Goal: Task Accomplishment & Management: Use online tool/utility

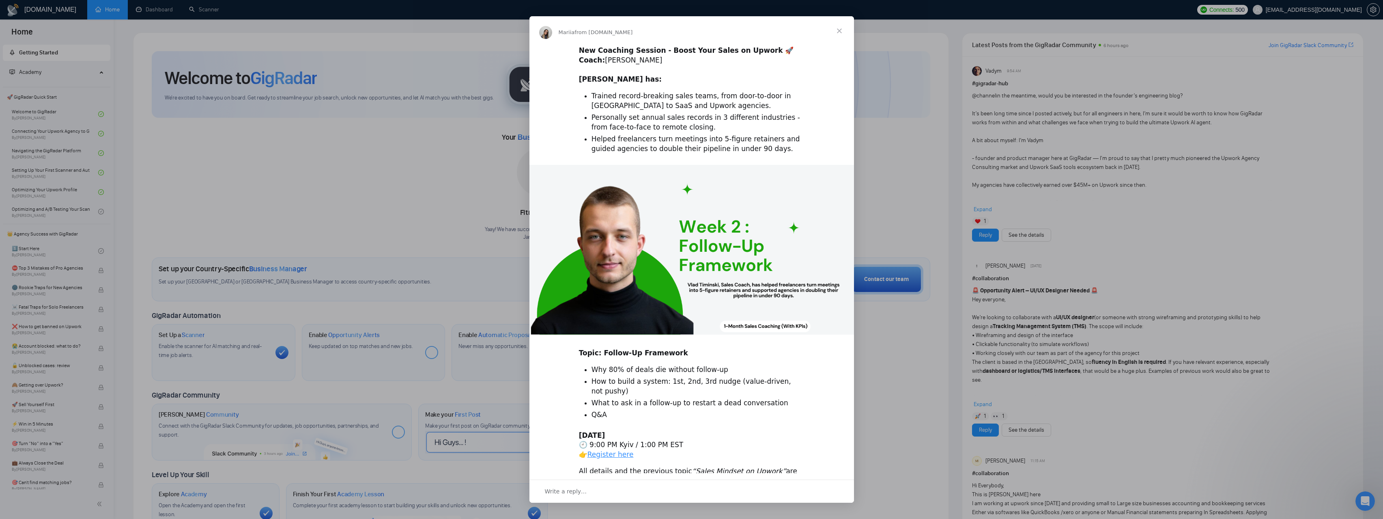
click at [839, 26] on span "Close" at bounding box center [839, 30] width 29 height 29
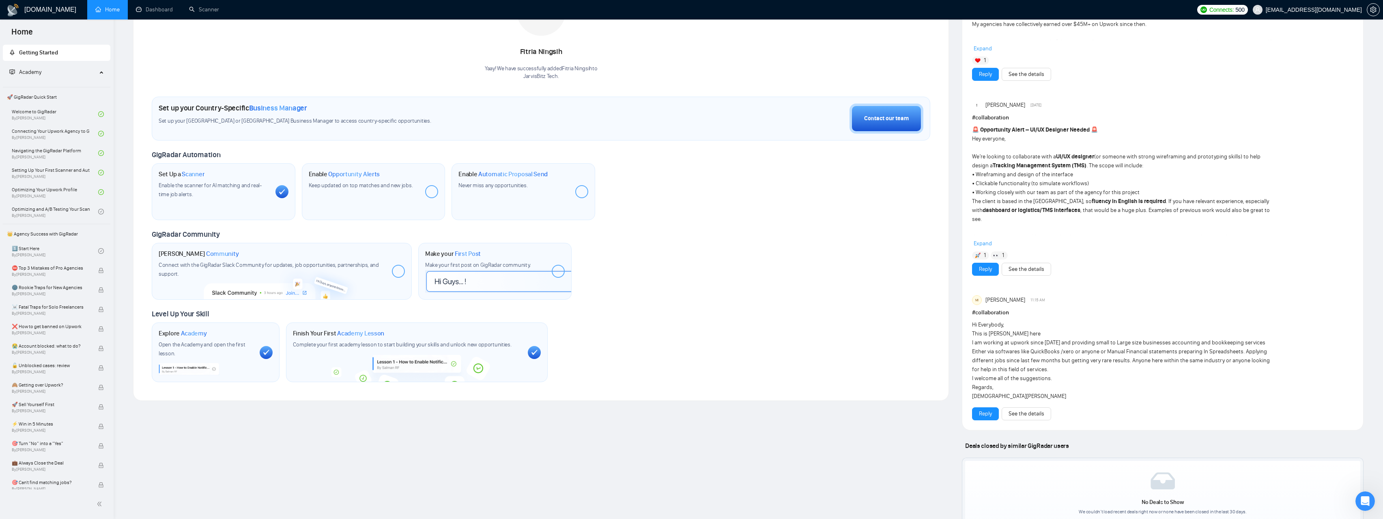
scroll to position [165, 0]
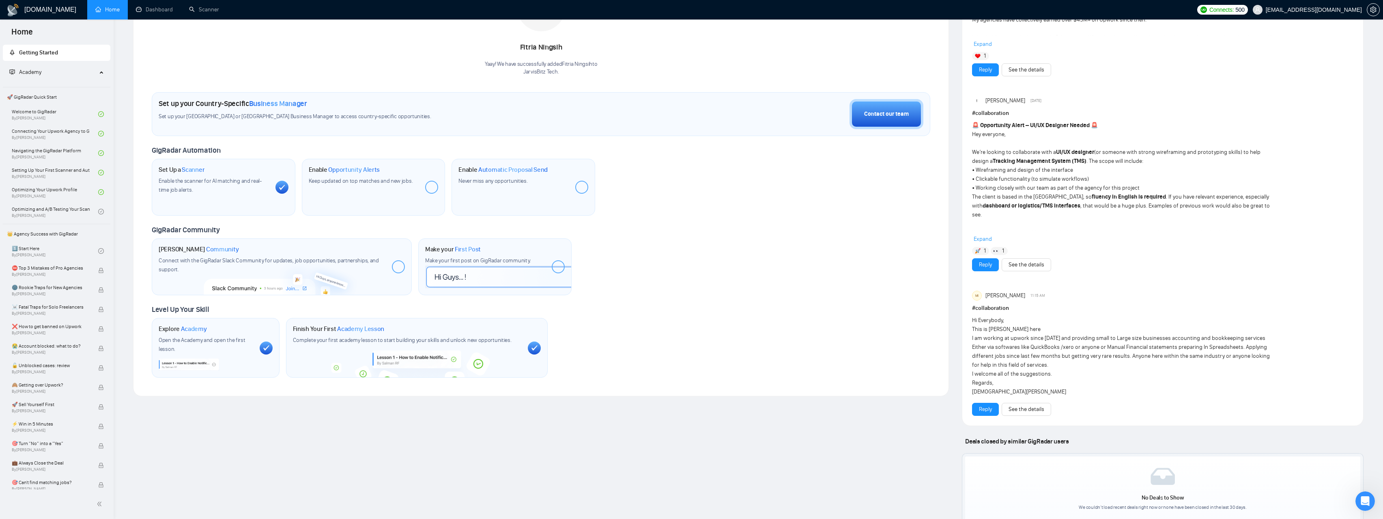
click at [97, 68] on div "Academy" at bounding box center [57, 72] width 108 height 16
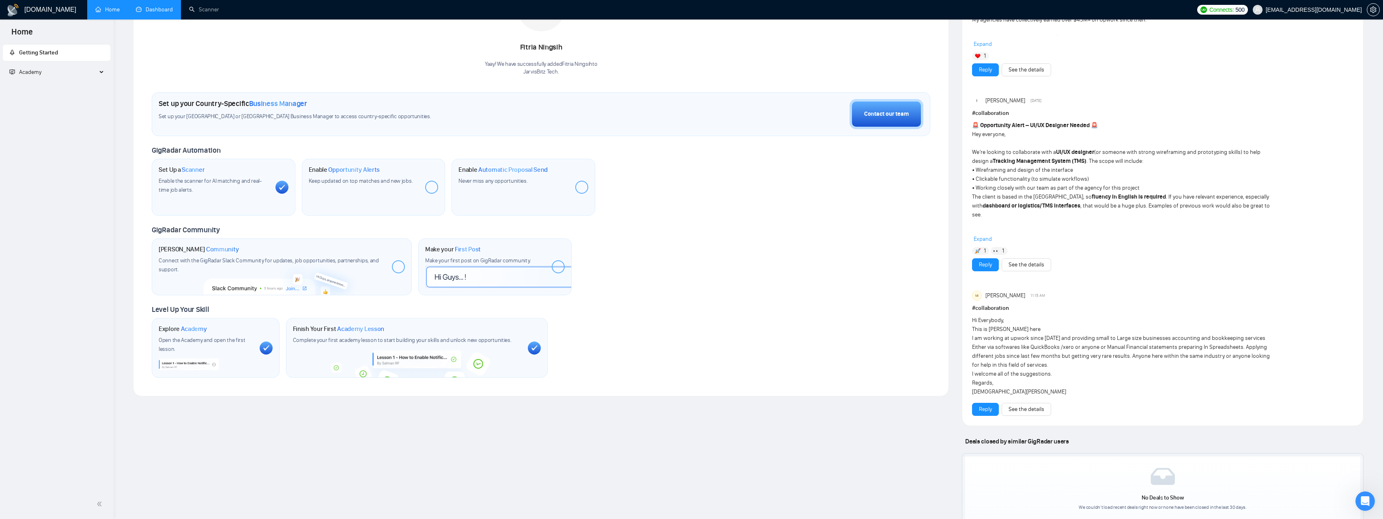
click at [154, 11] on link "Dashboard" at bounding box center [154, 9] width 37 height 7
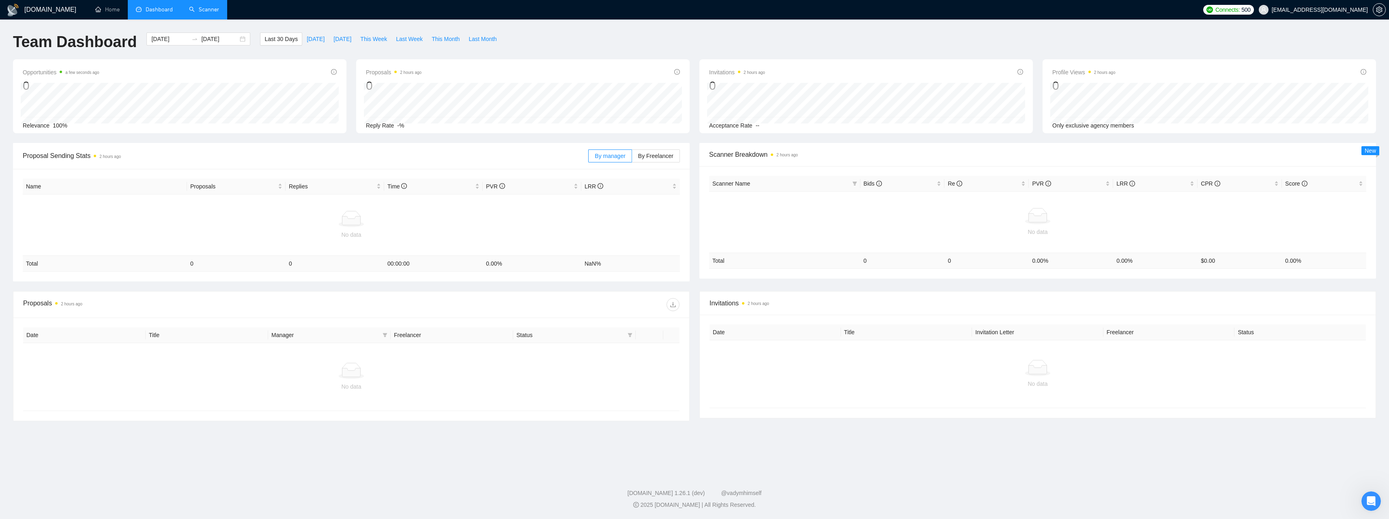
click at [202, 10] on link "Scanner" at bounding box center [204, 9] width 30 height 7
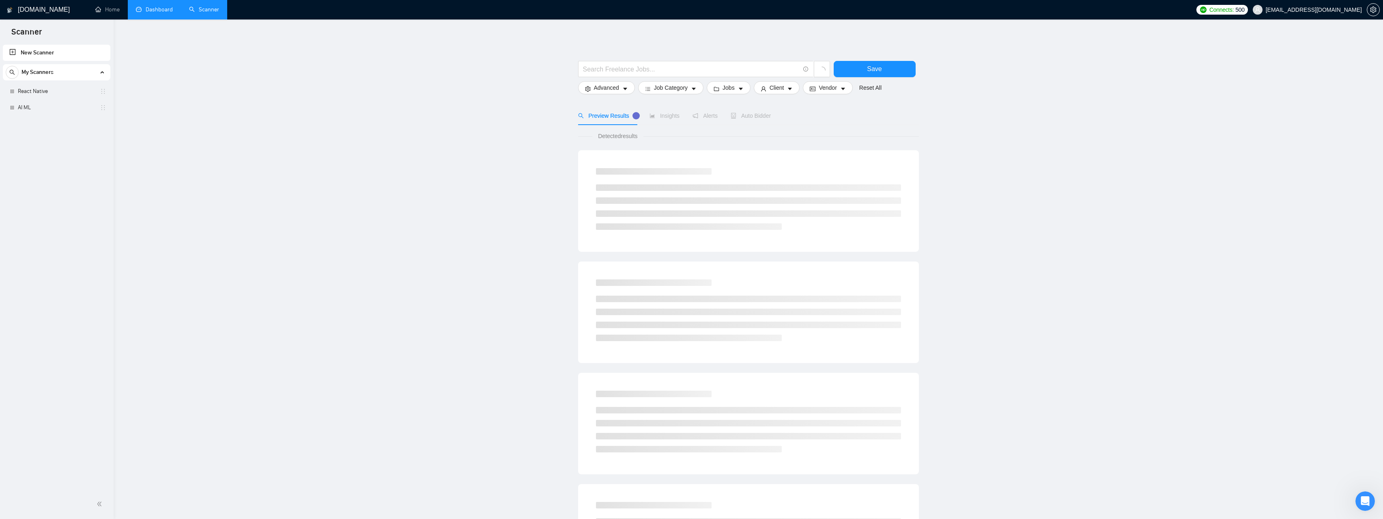
click at [306, 168] on main "Save Advanced Job Category Jobs Client Vendor Reset All Preview Results Insight…" at bounding box center [749, 364] width 1244 height 664
